Goal: Task Accomplishment & Management: Use online tool/utility

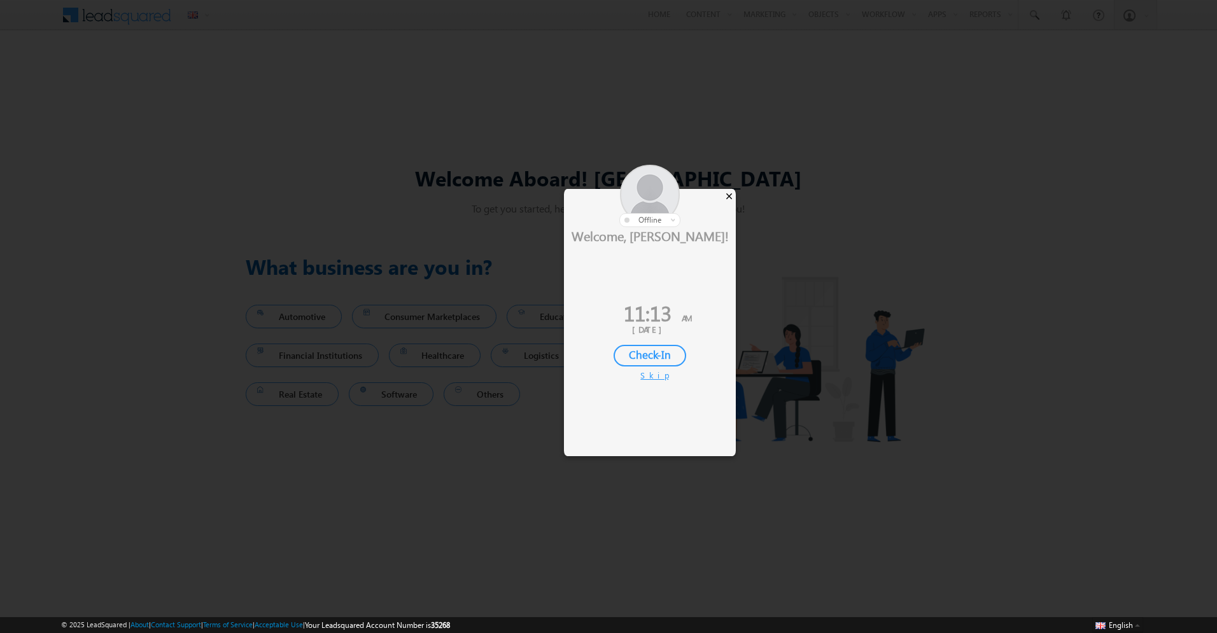
click at [732, 192] on div "×" at bounding box center [729, 196] width 13 height 14
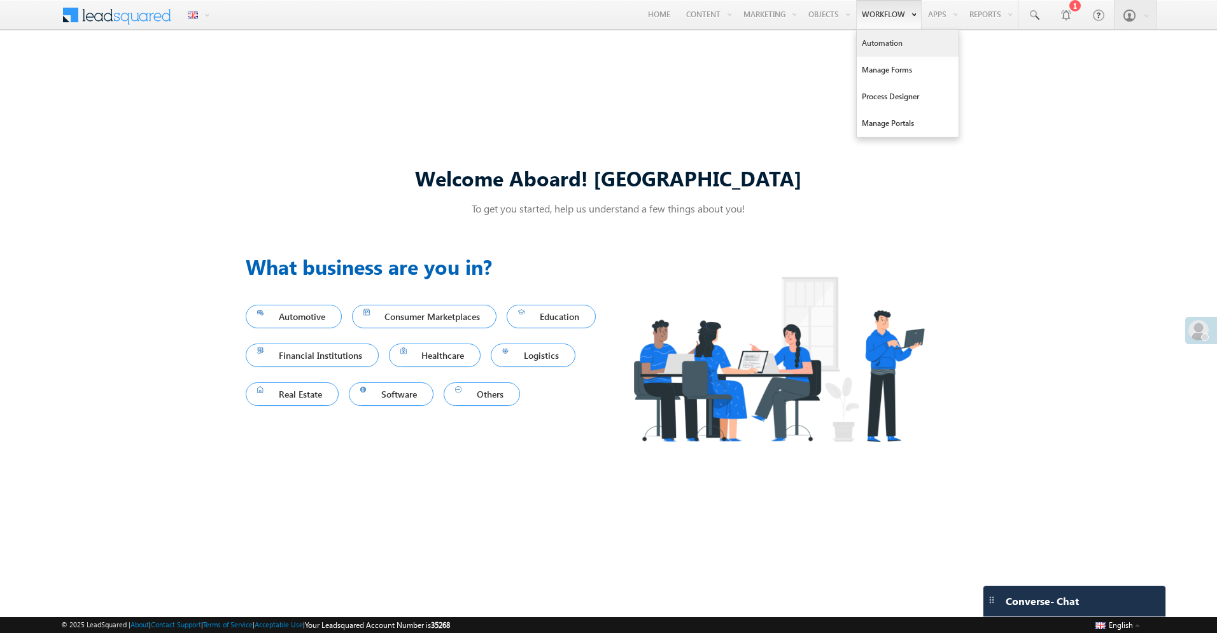
click at [877, 50] on link "Automation" at bounding box center [908, 43] width 102 height 27
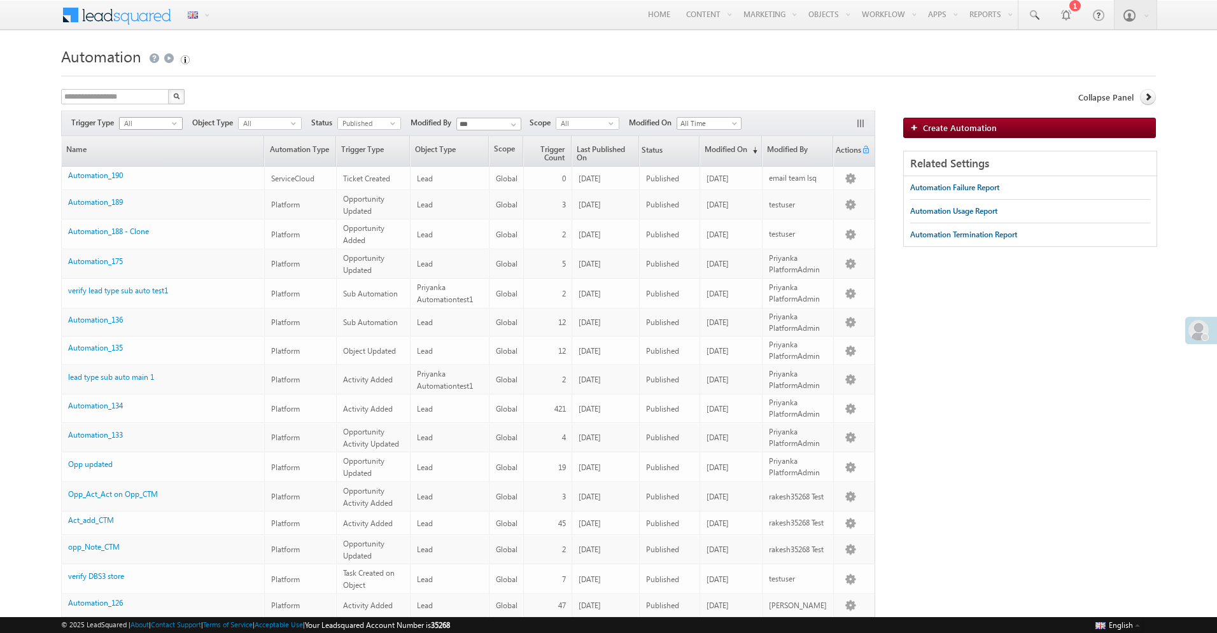
click at [152, 121] on span "All" at bounding box center [146, 123] width 52 height 11
click at [278, 125] on span "All" at bounding box center [265, 123] width 52 height 11
click at [293, 98] on div "**********" at bounding box center [468, 98] width 815 height 18
click at [143, 125] on span "All" at bounding box center [146, 123] width 52 height 11
click at [290, 153] on link "Automation Type" at bounding box center [300, 151] width 70 height 30
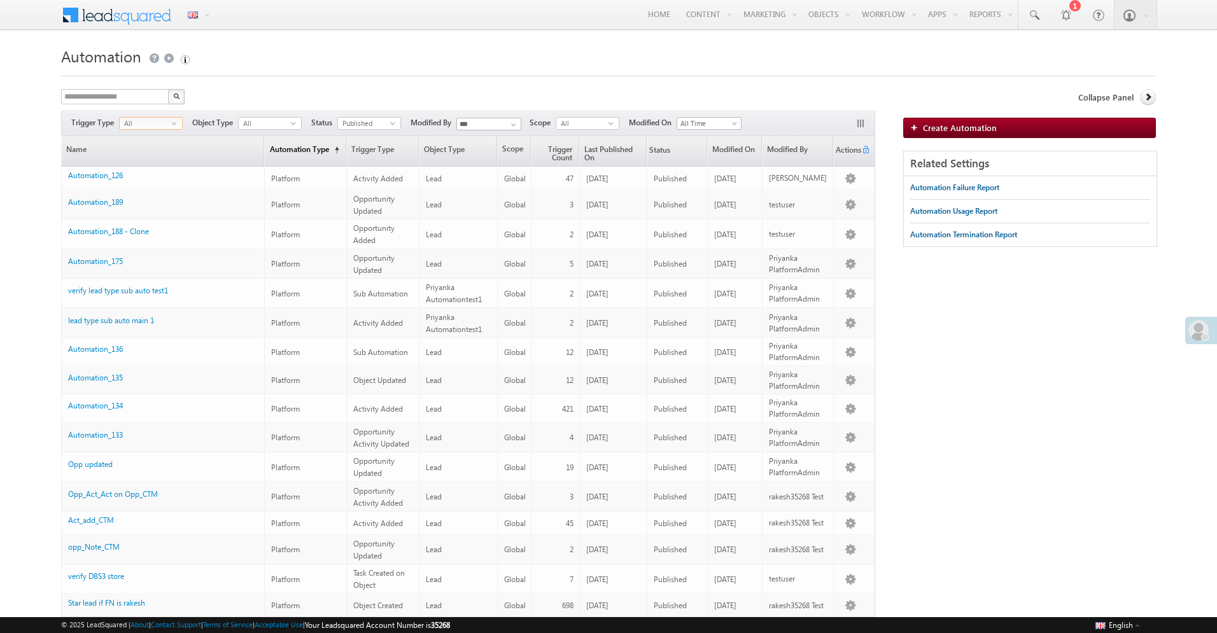
click at [290, 153] on link "Automation Type (sorted ascending)" at bounding box center [305, 151] width 80 height 30
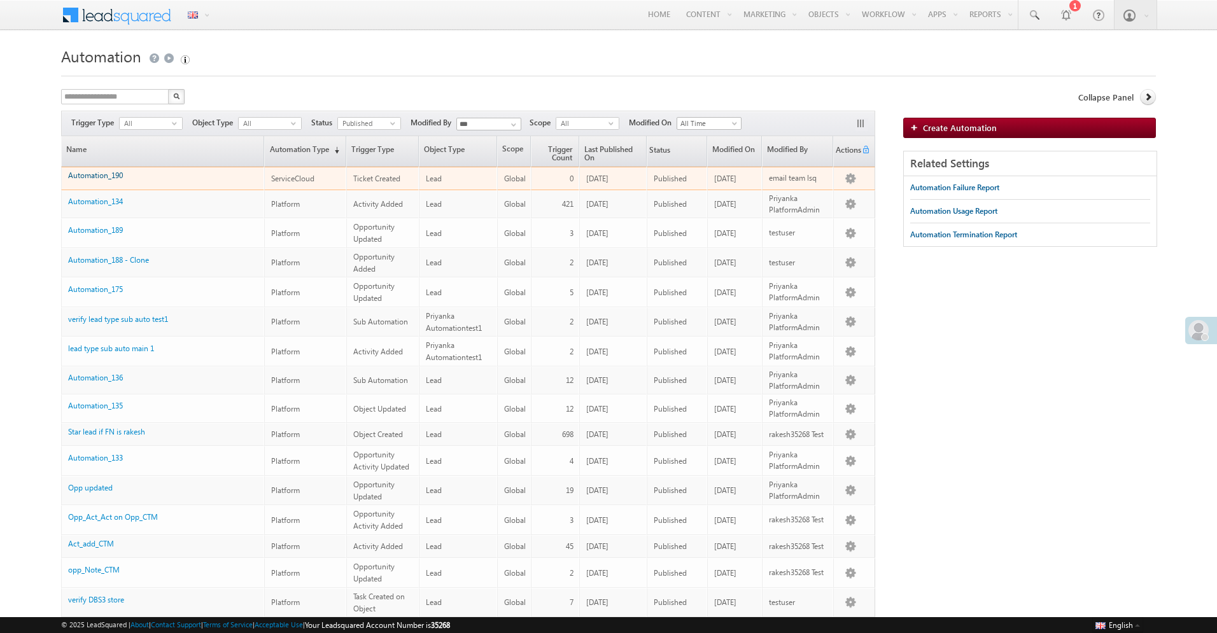
click at [108, 177] on link "Automation_190" at bounding box center [95, 176] width 55 height 10
click at [83, 176] on link "Automation_190" at bounding box center [95, 176] width 55 height 10
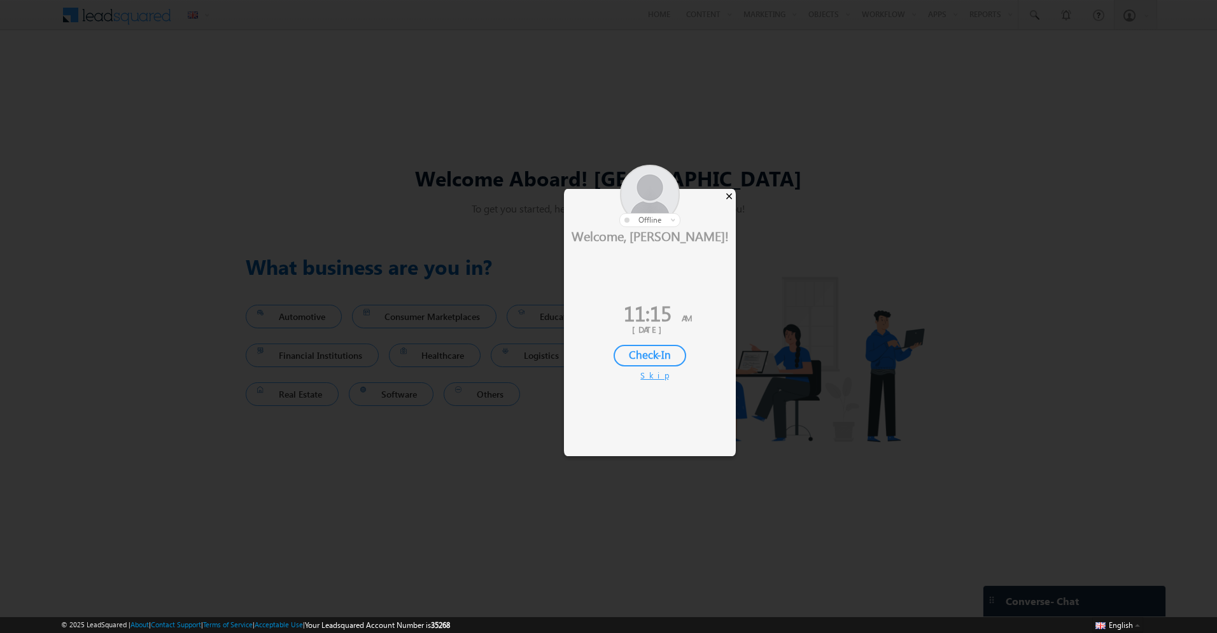
click at [732, 195] on div "×" at bounding box center [729, 196] width 13 height 14
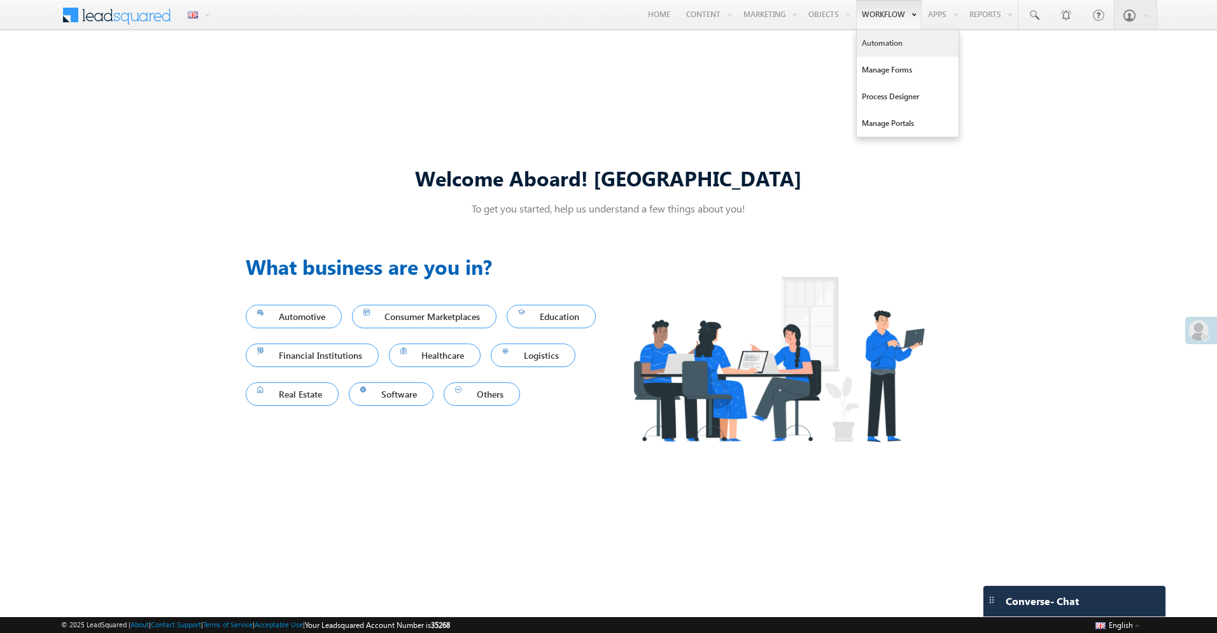
click at [899, 42] on link "Automation" at bounding box center [908, 43] width 102 height 27
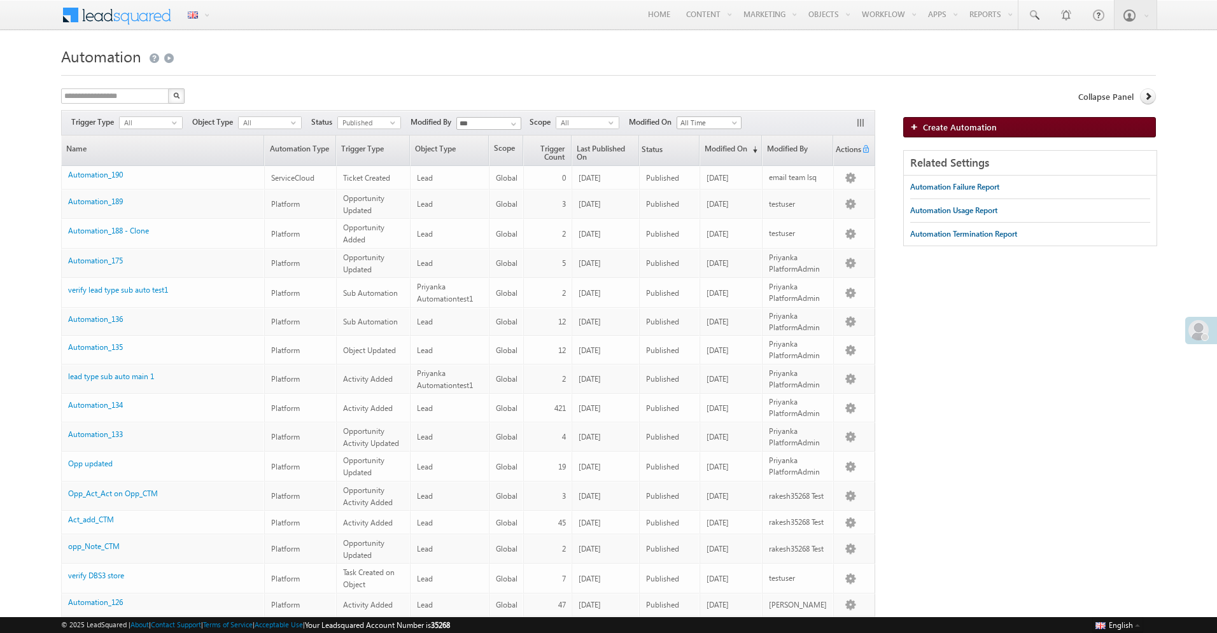
click at [919, 130] on img at bounding box center [916, 127] width 13 height 8
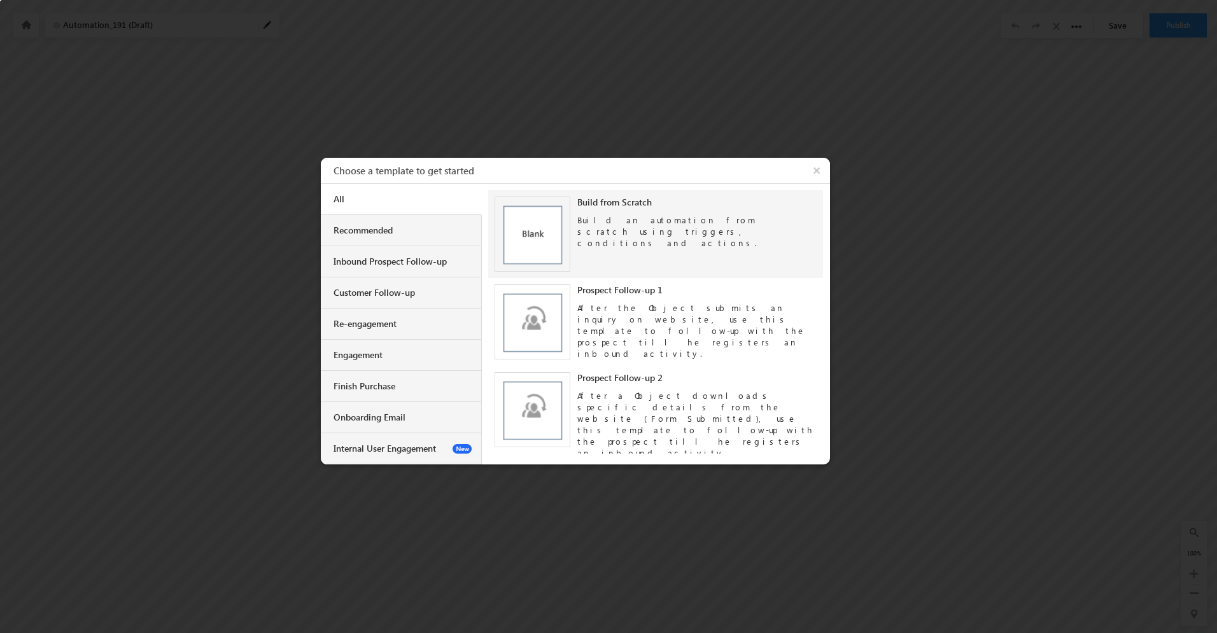
click at [611, 225] on div "Build an automation from scratch using triggers, conditions and actions." at bounding box center [697, 228] width 240 height 41
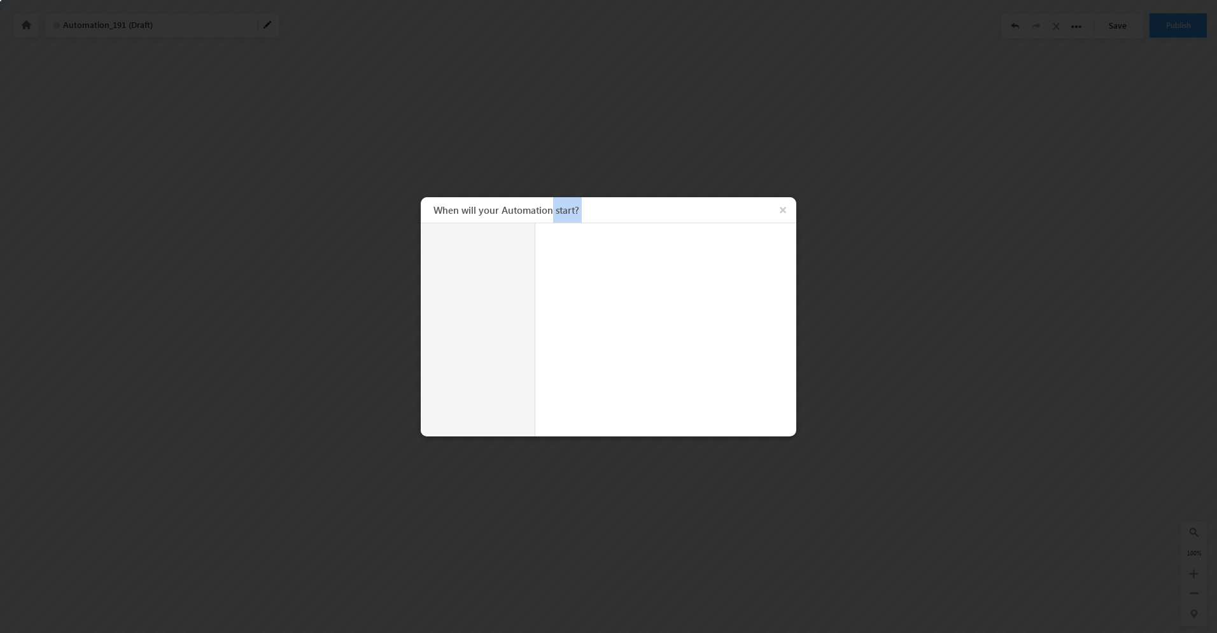
drag, startPoint x: 554, startPoint y: 209, endPoint x: 554, endPoint y: 148, distance: 60.5
click at [554, 148] on body "**********" at bounding box center [608, 159] width 1217 height 318
click at [785, 209] on button "×" at bounding box center [785, 209] width 24 height 25
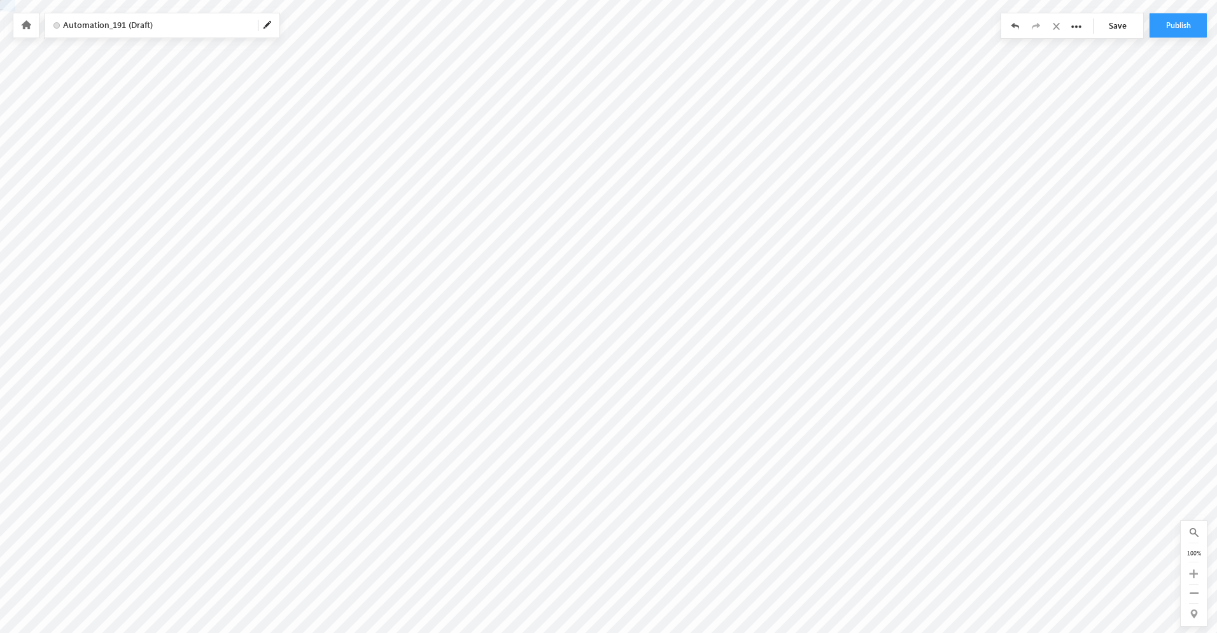
click at [620, 87] on body "**********" at bounding box center [608, 159] width 1217 height 318
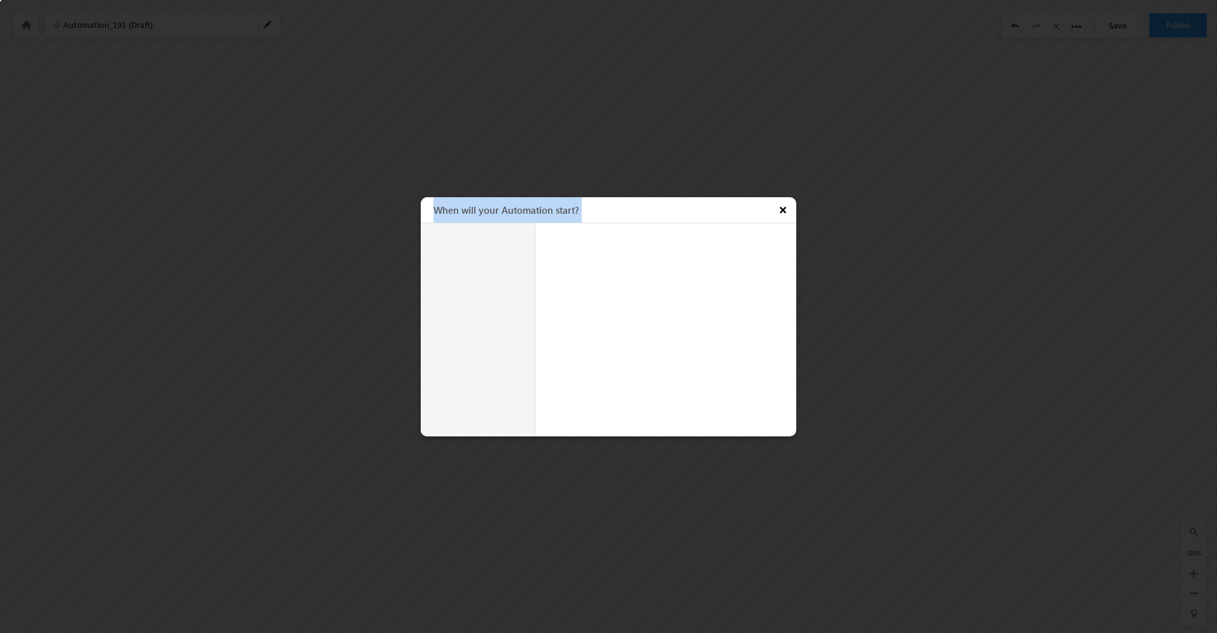
click at [786, 213] on button "×" at bounding box center [785, 209] width 24 height 25
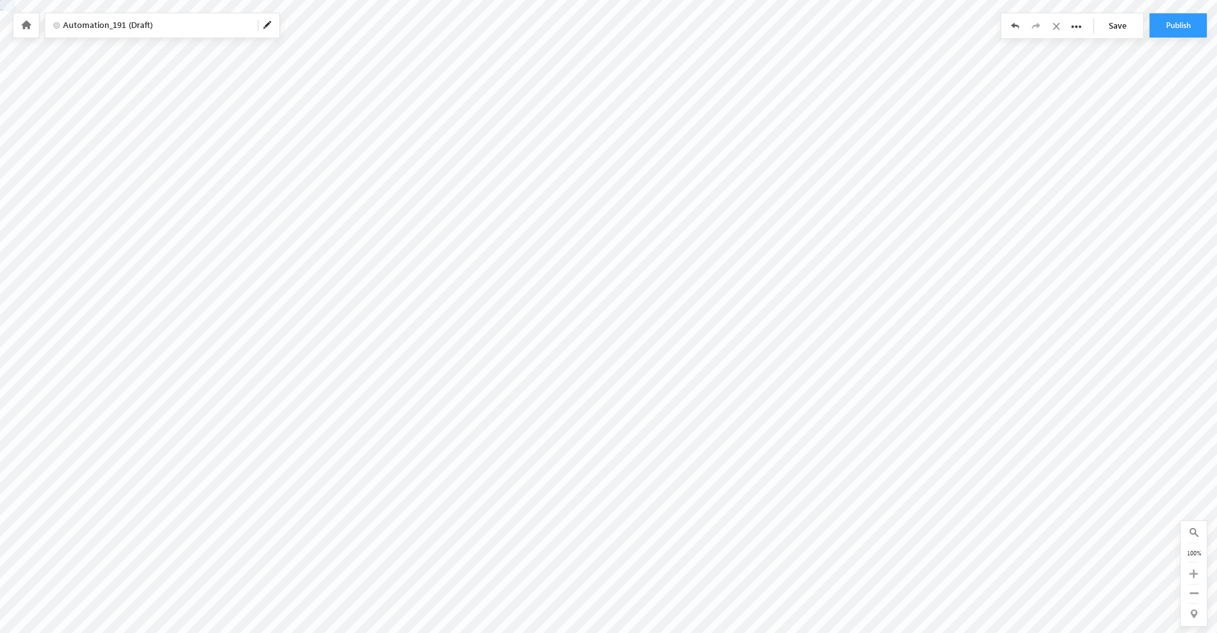
click at [619, 84] on body "**********" at bounding box center [608, 159] width 1217 height 318
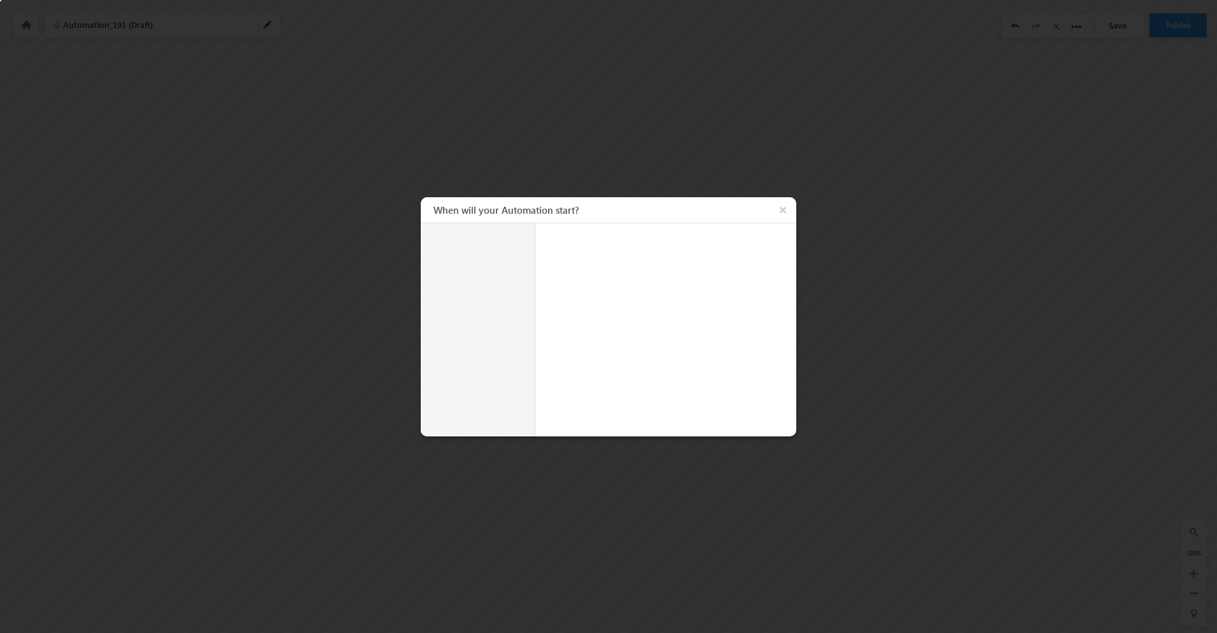
click at [791, 157] on div at bounding box center [608, 316] width 1217 height 633
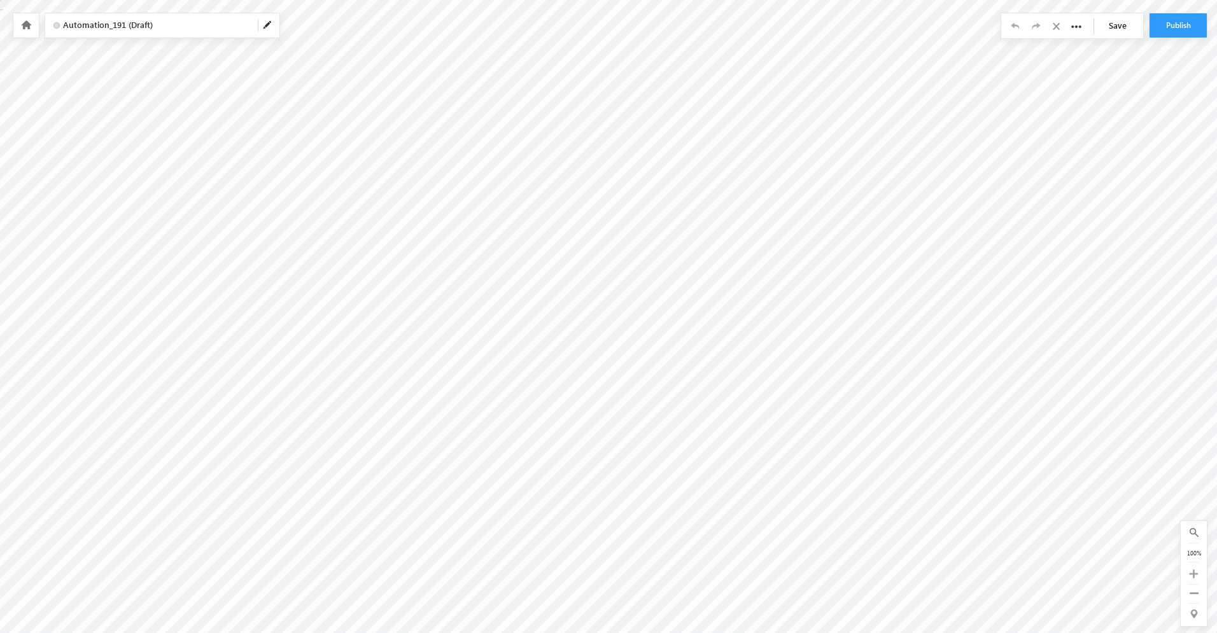
click at [612, 81] on body "**********" at bounding box center [608, 159] width 1217 height 318
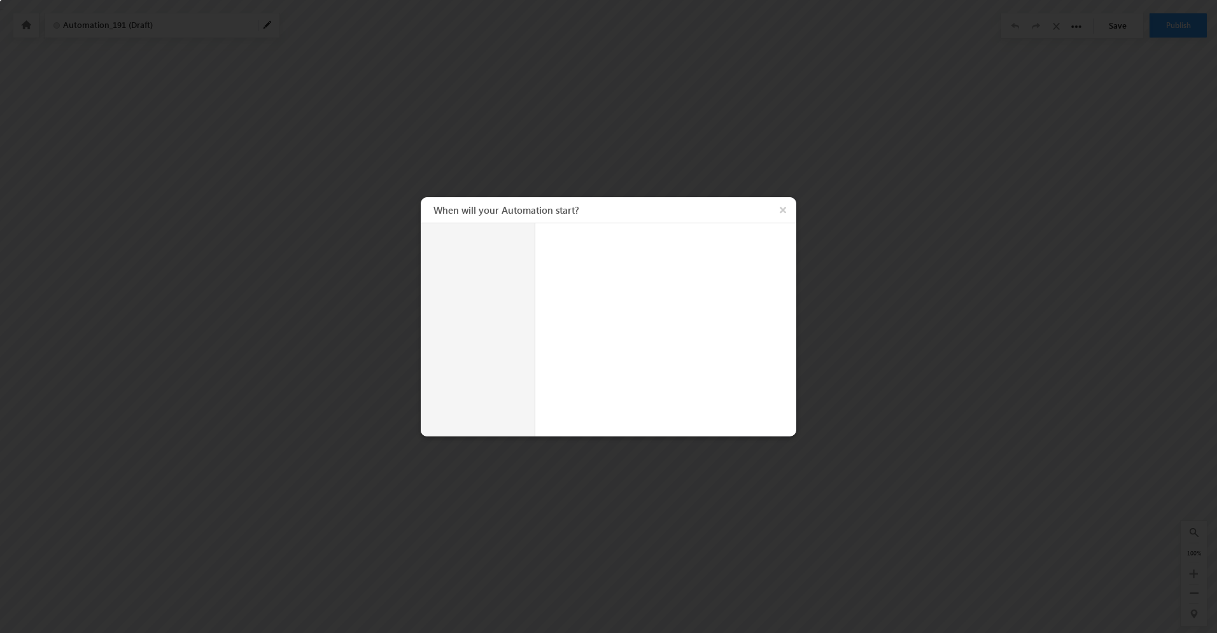
click at [499, 261] on div at bounding box center [478, 329] width 115 height 213
click at [784, 212] on button "×" at bounding box center [785, 209] width 24 height 25
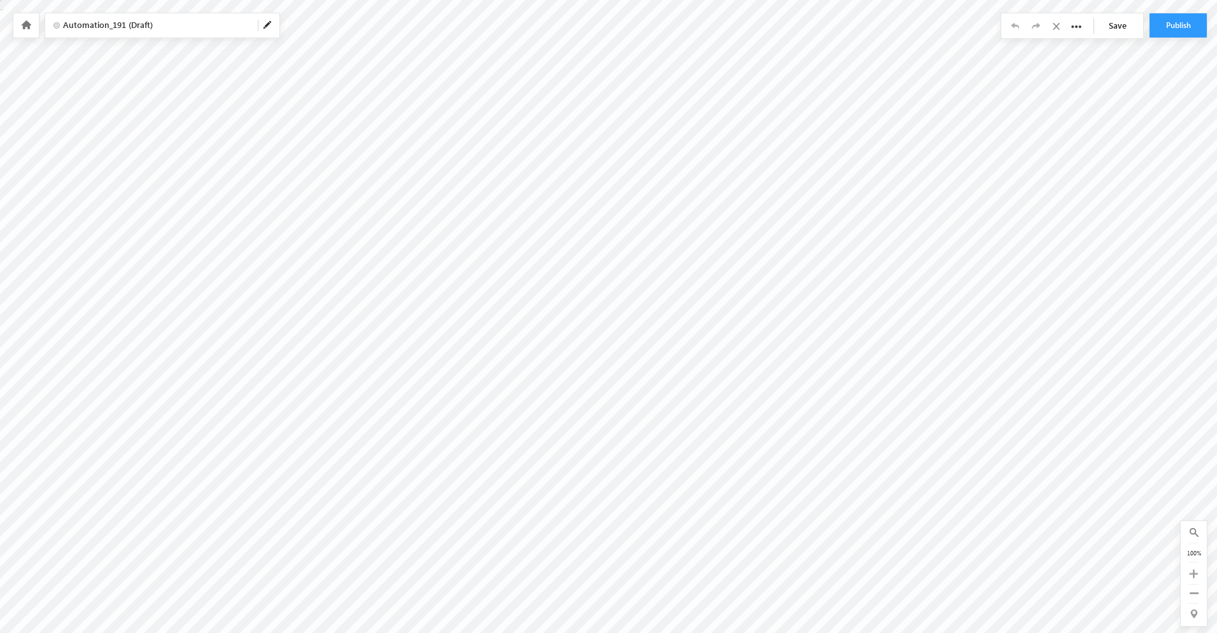
click at [30, 28] on icon at bounding box center [26, 24] width 10 height 9
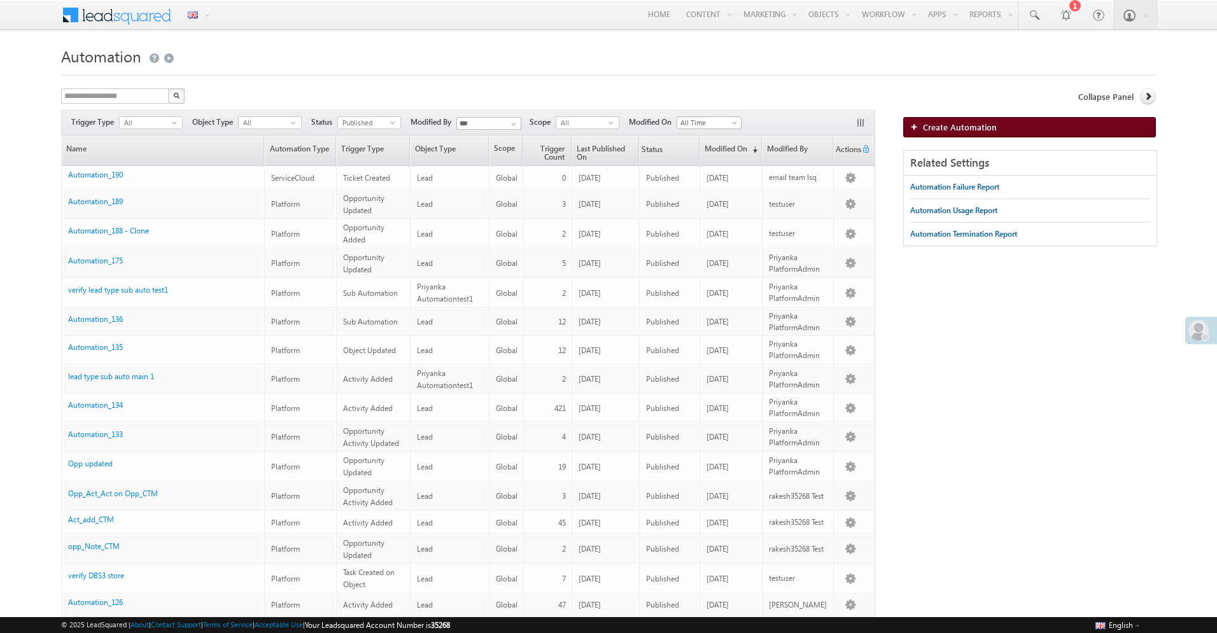
click at [945, 132] on span "Create Automation" at bounding box center [960, 127] width 74 height 11
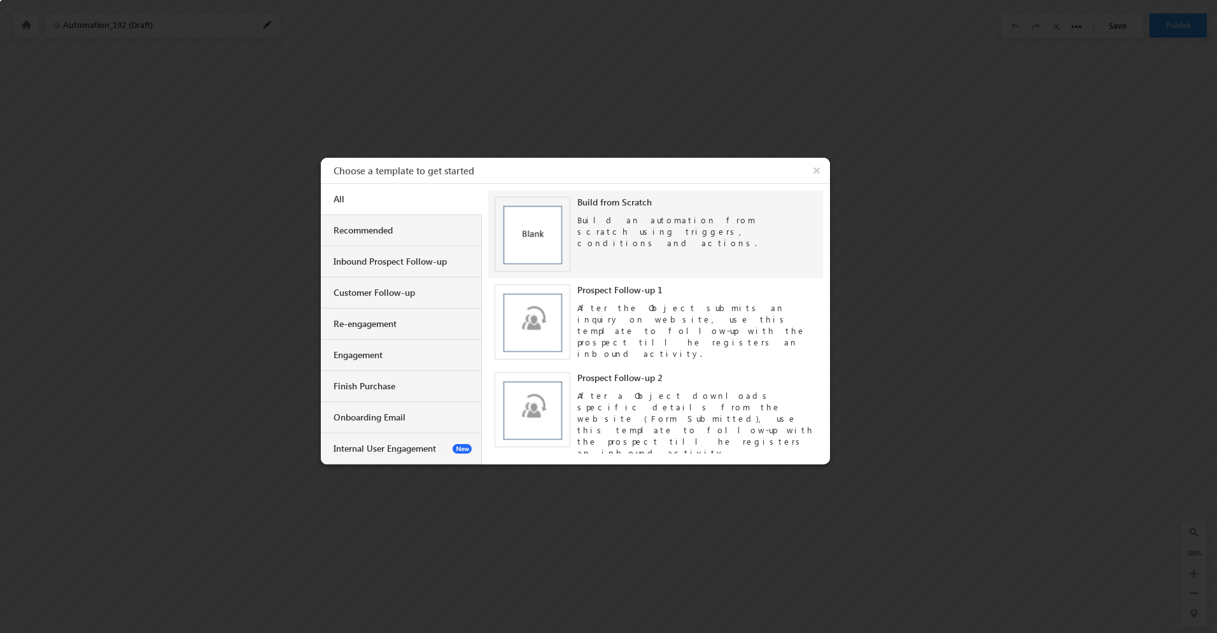
click at [562, 239] on img at bounding box center [533, 235] width 76 height 76
